Goal: Task Accomplishment & Management: Complete application form

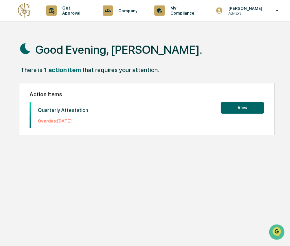
click at [241, 109] on button "View" at bounding box center [243, 108] width 44 height 12
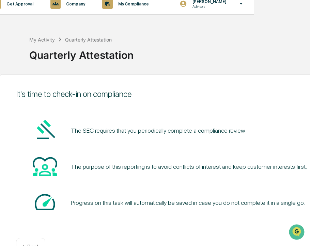
scroll to position [0, 56]
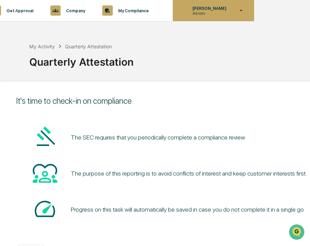
click at [240, 9] on icon at bounding box center [241, 10] width 12 height 6
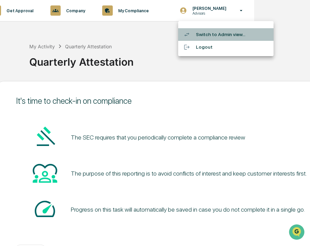
click at [229, 33] on li "Switch to Admin view..." at bounding box center [225, 34] width 95 height 13
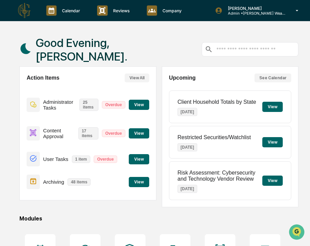
click at [139, 180] on button "View" at bounding box center [139, 182] width 20 height 10
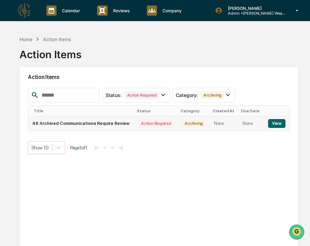
click at [276, 123] on button "View" at bounding box center [276, 123] width 17 height 9
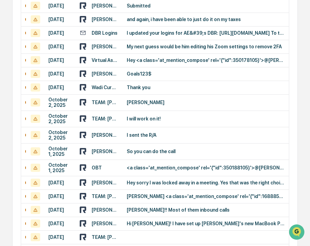
scroll to position [371, 0]
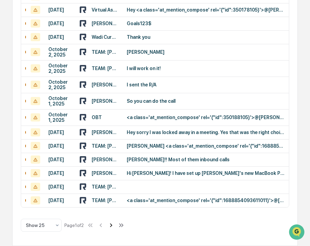
click at [115, 226] on icon at bounding box center [110, 225] width 7 height 7
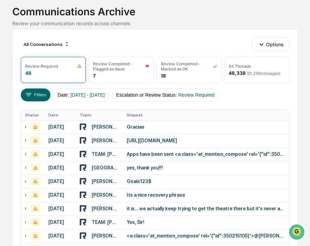
scroll to position [0, 0]
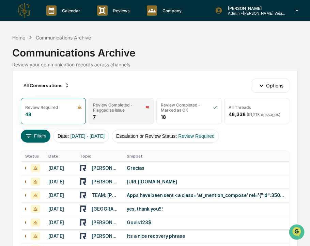
click at [124, 107] on div "Review Completed - Flagged as Issue" at bounding box center [115, 107] width 44 height 10
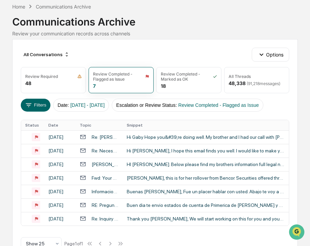
scroll to position [70, 0]
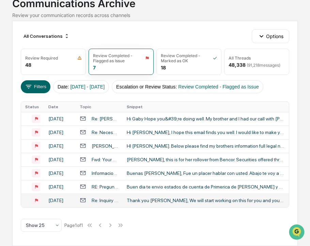
click at [146, 199] on div "Thank you [PERSON_NAME], We will start working on this for you and your family.…" at bounding box center [206, 200] width 158 height 5
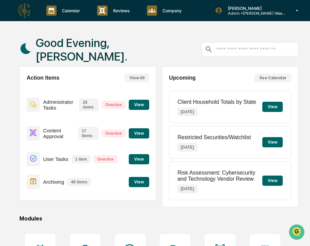
click at [139, 159] on button "View" at bounding box center [139, 159] width 20 height 10
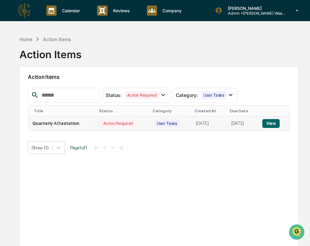
click at [274, 123] on button "View" at bounding box center [270, 123] width 17 height 9
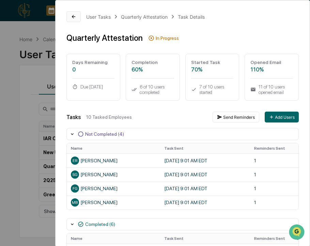
click at [73, 16] on icon at bounding box center [73, 16] width 5 height 5
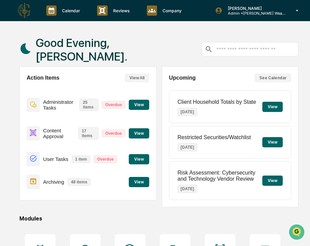
click at [138, 157] on button "View" at bounding box center [139, 159] width 20 height 10
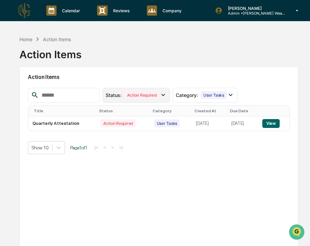
click at [165, 95] on icon at bounding box center [163, 95] width 4 height 2
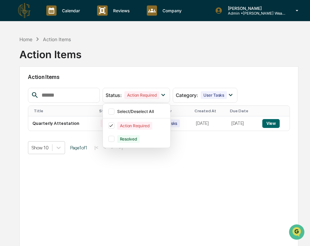
click at [184, 167] on div "Action Items Status : Action Required Select/Deselect All Action Required Resol…" at bounding box center [158, 157] width 279 height 182
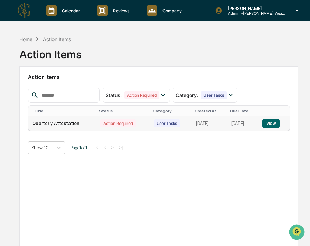
click at [273, 125] on button "View" at bounding box center [270, 123] width 17 height 9
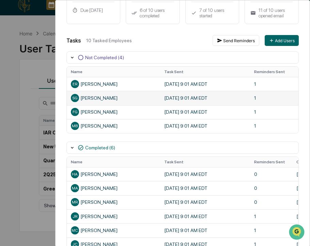
scroll to position [75, 0]
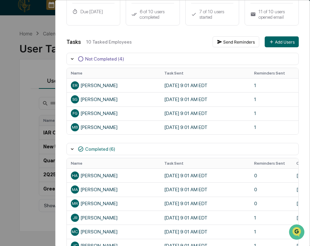
click at [118, 58] on div "Not Completed (4)" at bounding box center [104, 58] width 39 height 5
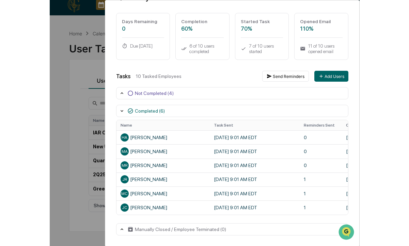
scroll to position [41, 0]
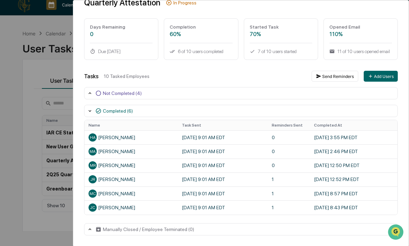
click at [117, 94] on div "Not Completed (4)" at bounding box center [122, 93] width 39 height 5
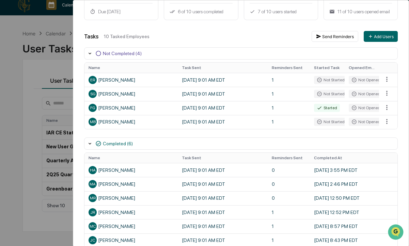
scroll to position [0, 0]
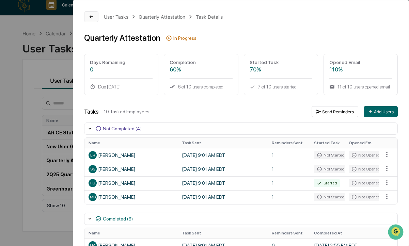
click at [91, 16] on icon at bounding box center [90, 16] width 5 height 5
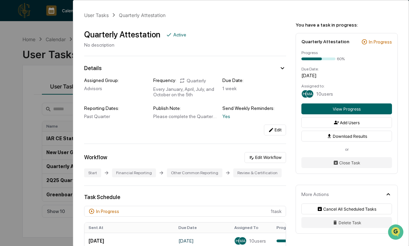
click at [50, 32] on div "User Tasks Quarterly Attestation Quarterly Attestation Active No description De…" at bounding box center [204, 123] width 409 height 246
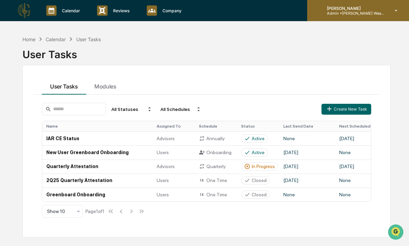
click at [290, 12] on icon at bounding box center [396, 10] width 12 height 6
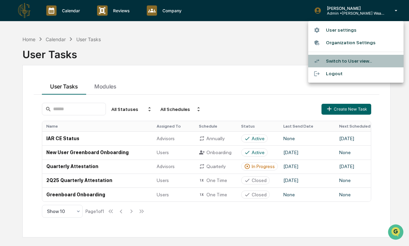
click at [290, 61] on li "Switch to User view..." at bounding box center [355, 61] width 95 height 13
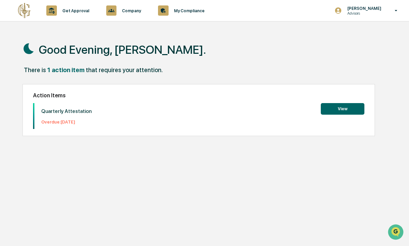
click at [290, 109] on button "View" at bounding box center [343, 109] width 44 height 12
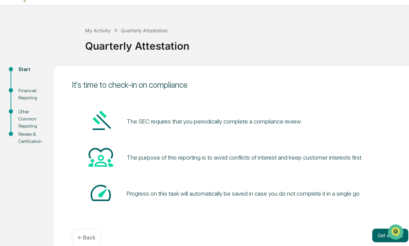
scroll to position [28, 0]
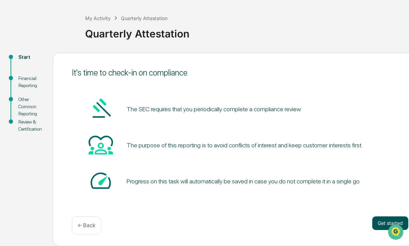
click at [290, 225] on button "Get started" at bounding box center [390, 223] width 36 height 14
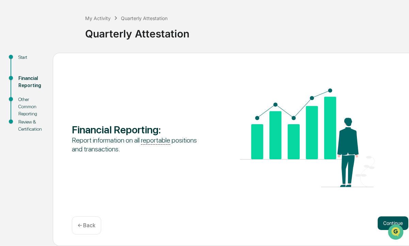
click at [290, 221] on button "Continue" at bounding box center [392, 223] width 31 height 14
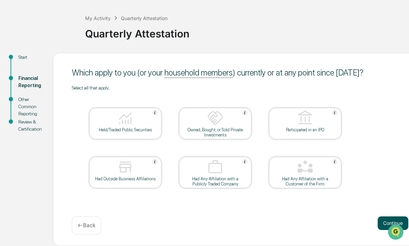
click at [290, 223] on button "Continue" at bounding box center [392, 223] width 31 height 14
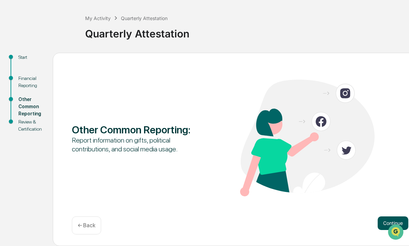
click at [290, 222] on button "Continue" at bounding box center [392, 223] width 31 height 14
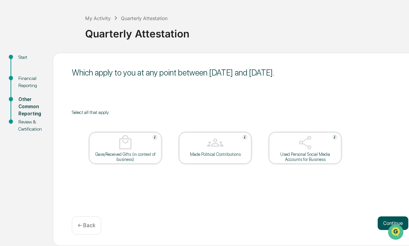
click at [290, 221] on button "Continue" at bounding box center [392, 223] width 31 height 14
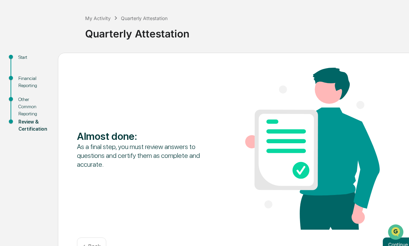
scroll to position [50, 0]
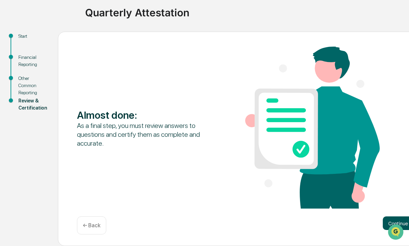
click at [290, 221] on button "Continue" at bounding box center [398, 223] width 31 height 14
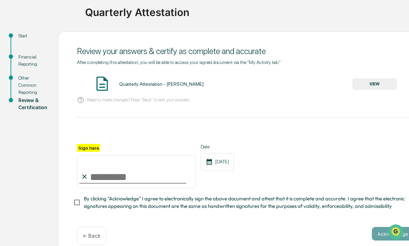
click at [116, 175] on input "Sign here" at bounding box center [136, 172] width 119 height 33
type input "**********"
click at [290, 232] on button "Acknowledge" at bounding box center [393, 234] width 42 height 14
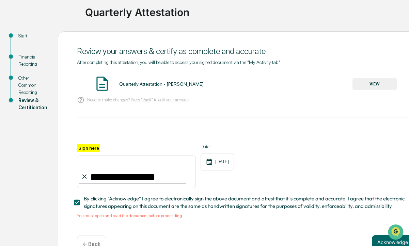
scroll to position [68, 0]
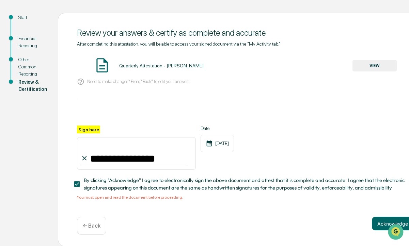
click at [290, 66] on button "VIEW" at bounding box center [374, 66] width 44 height 12
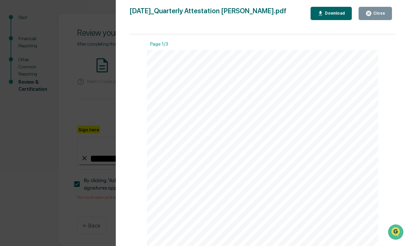
click at [200, 91] on span "Wealth" at bounding box center [190, 89] width 21 height 6
click at [290, 15] on div "Download" at bounding box center [333, 13] width 21 height 5
click at [290, 13] on div "Close" at bounding box center [378, 13] width 13 height 5
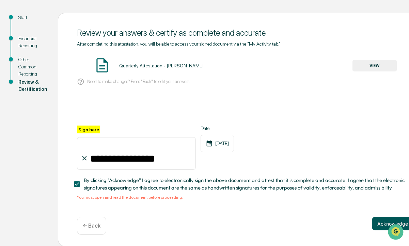
click at [290, 221] on button "Acknowledge" at bounding box center [393, 224] width 42 height 14
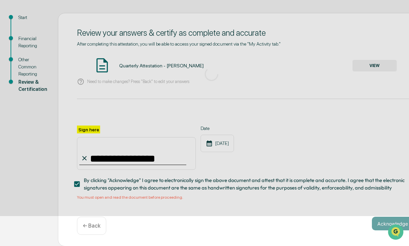
scroll to position [28, 0]
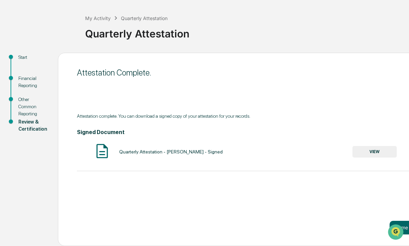
click at [290, 151] on button "VIEW" at bounding box center [374, 152] width 44 height 12
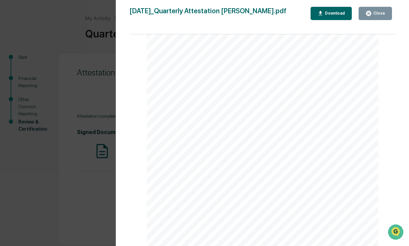
scroll to position [1154, 0]
click at [290, 12] on div "Download" at bounding box center [333, 13] width 21 height 5
click at [290, 64] on div "[DATE] [PERSON_NAME] Wealth Advisors Quarterly Attestation - [PERSON_NAME] Cont…" at bounding box center [263, 214] width 232 height 328
click at [290, 11] on div "Close" at bounding box center [378, 13] width 13 height 5
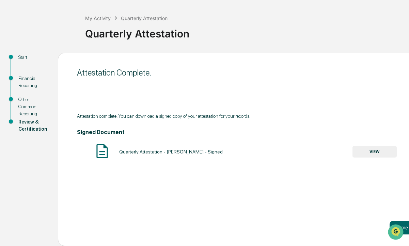
scroll to position [0, 0]
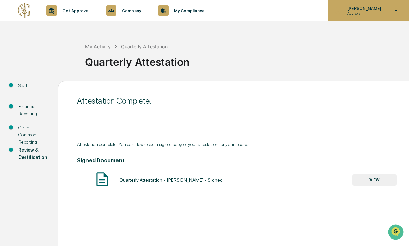
click at [290, 7] on icon at bounding box center [396, 10] width 12 height 6
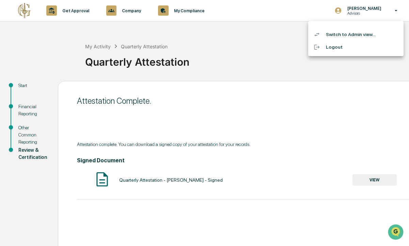
click at [290, 47] on li "Logout" at bounding box center [355, 47] width 95 height 13
